Goal: Check status: Check status

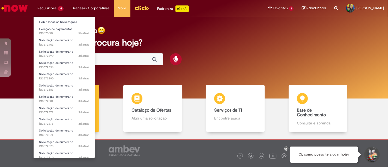
click at [53, 9] on li "Requisições 34 Exibir Todas as Solicitações Exceção de pagamentos 5h atrás 5 ho…" at bounding box center [50, 8] width 34 height 16
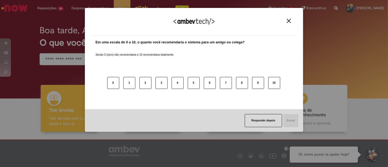
click at [291, 22] on img "Close" at bounding box center [289, 21] width 4 height 4
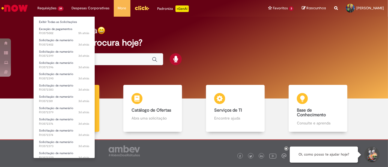
click at [48, 25] on li "Exceção de pagamentos 5h atrás 5 horas atrás R13575002" at bounding box center [64, 30] width 61 height 11
click at [48, 22] on link "Exibir Todas as Solicitações" at bounding box center [64, 22] width 61 height 6
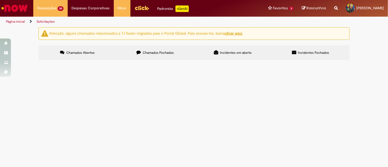
scroll to position [150, 0]
click at [0, 0] on link "2" at bounding box center [0, 0] width 0 height 0
click at [0, 0] on td "R13571644" at bounding box center [0, 0] width 0 height 0
click at [0, 0] on span "Solicitação de numerário" at bounding box center [0, 0] width 0 height 0
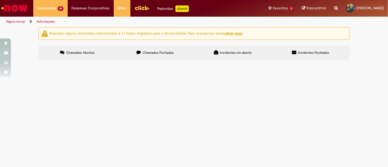
click at [0, 0] on span "Solicitação de numerário" at bounding box center [0, 0] width 0 height 0
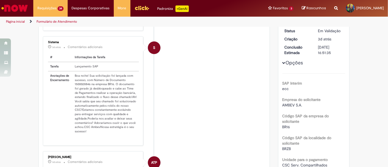
scroll to position [91, 0]
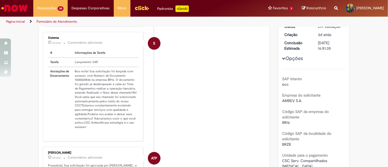
click at [82, 84] on td "Boa noite! Sua solicitação foi lançada com sucesso, com Número de Documento 150…" at bounding box center [106, 99] width 66 height 65
copy td "1500028846"
